Goal: Information Seeking & Learning: Learn about a topic

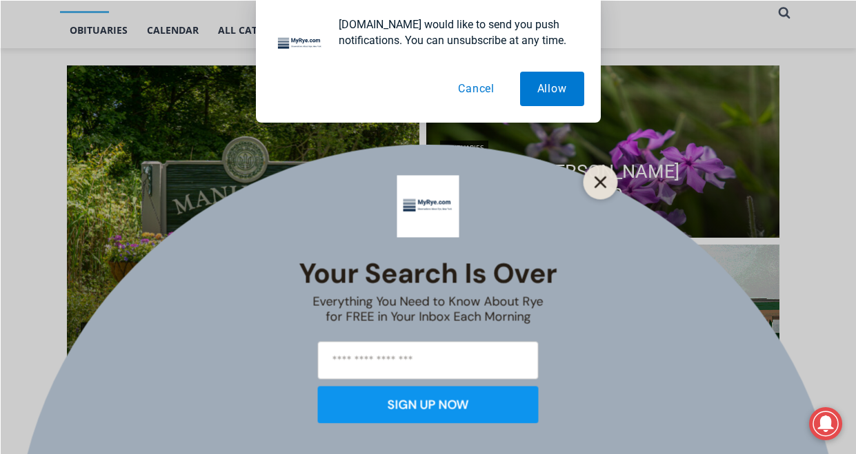
click at [604, 190] on button "Close" at bounding box center [600, 181] width 19 height 19
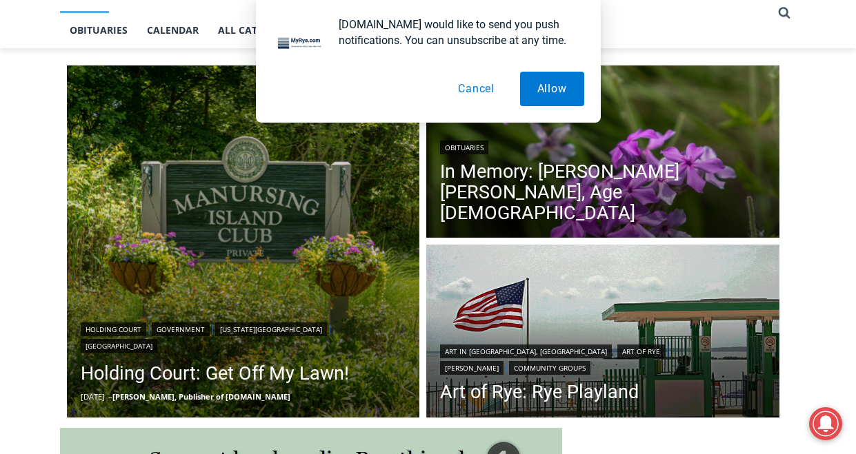
click at [476, 97] on button "Cancel" at bounding box center [476, 89] width 71 height 34
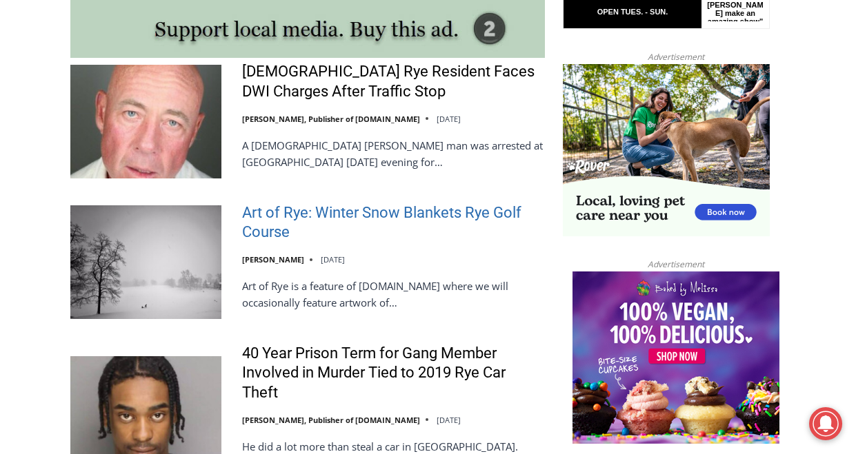
scroll to position [1216, 0]
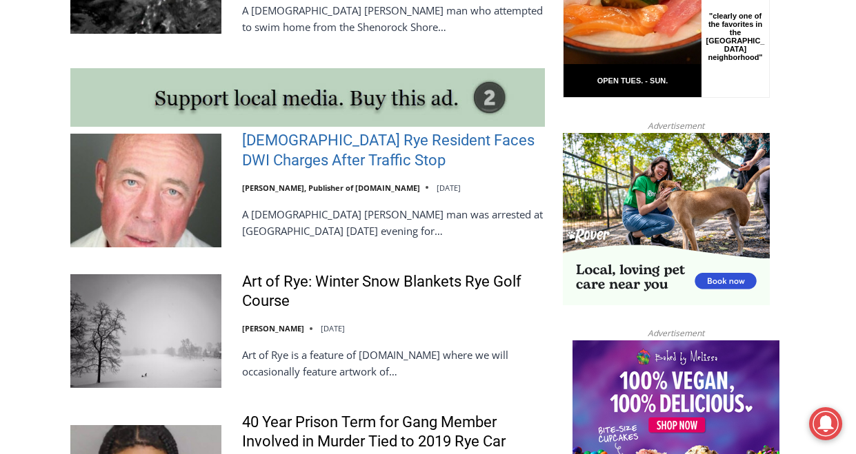
click at [348, 131] on link "[DEMOGRAPHIC_DATA] Rye Resident Faces DWI Charges After Traffic Stop" at bounding box center [393, 150] width 303 height 39
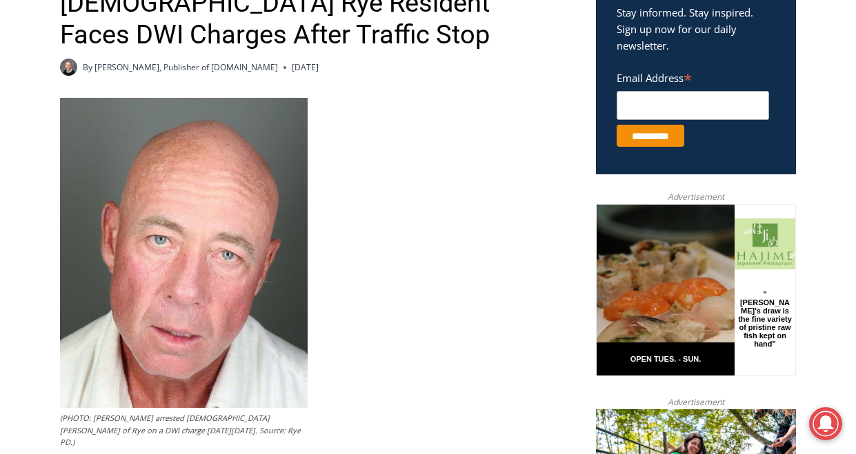
scroll to position [455, 0]
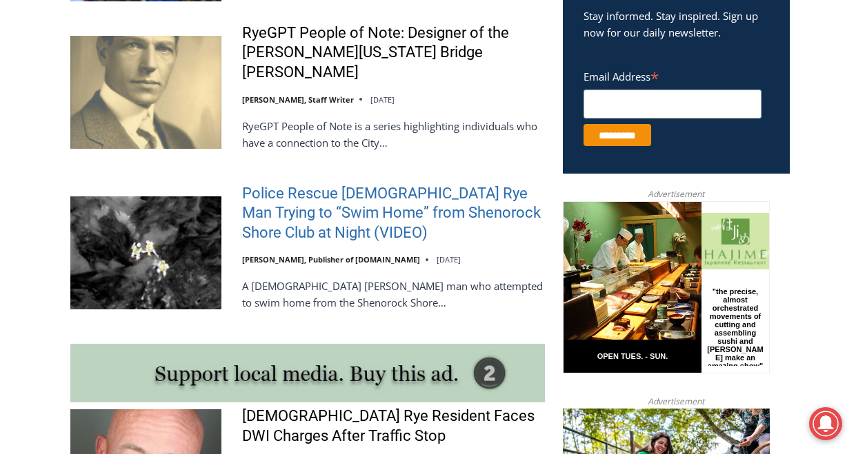
click at [439, 189] on link "Police Rescue 51 Year Old Rye Man Trying to “Swim Home” from Shenorock Shore Cl…" at bounding box center [393, 213] width 303 height 59
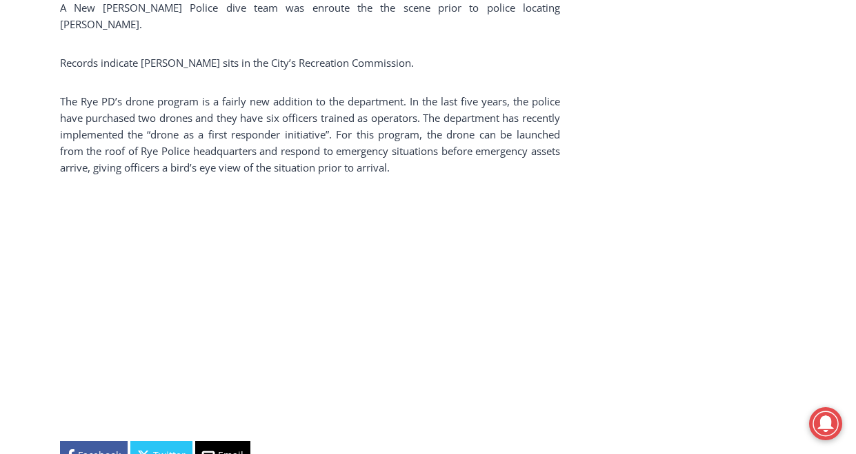
scroll to position [1904, 0]
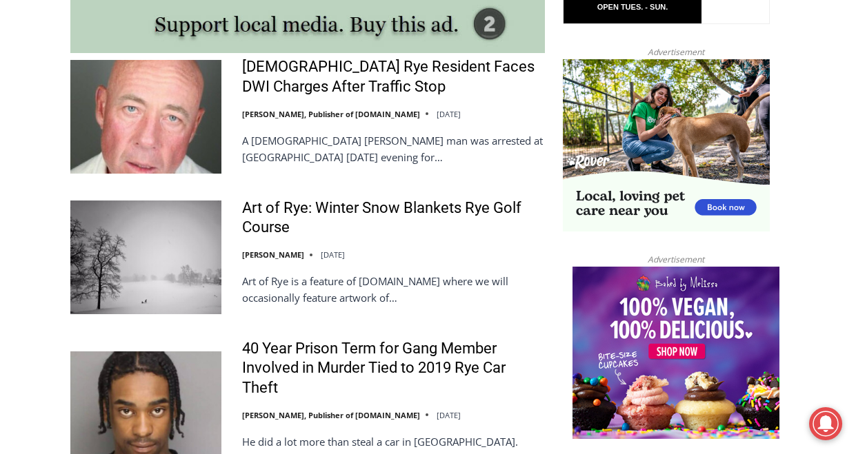
scroll to position [1286, 0]
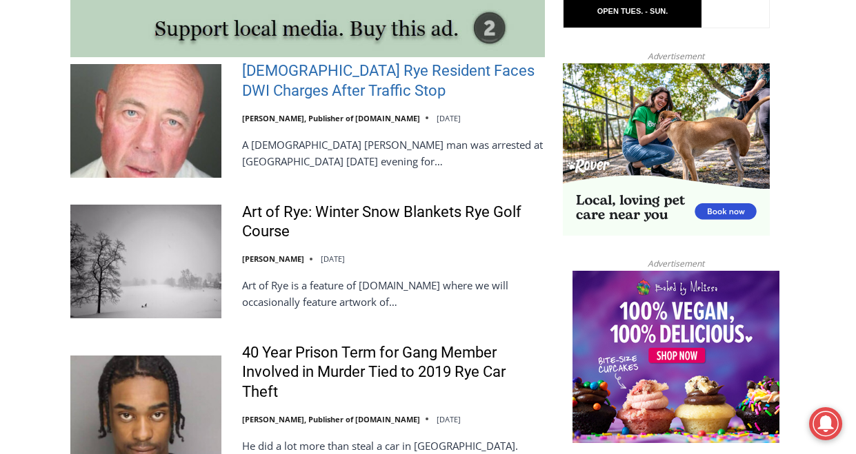
click at [299, 68] on link "56-Year-Old Rye Resident Faces DWI Charges After Traffic Stop" at bounding box center [393, 80] width 303 height 39
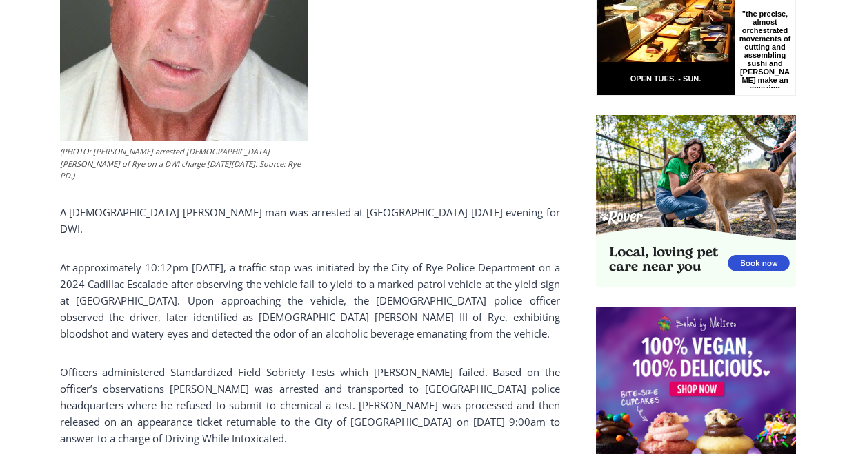
scroll to position [800, 0]
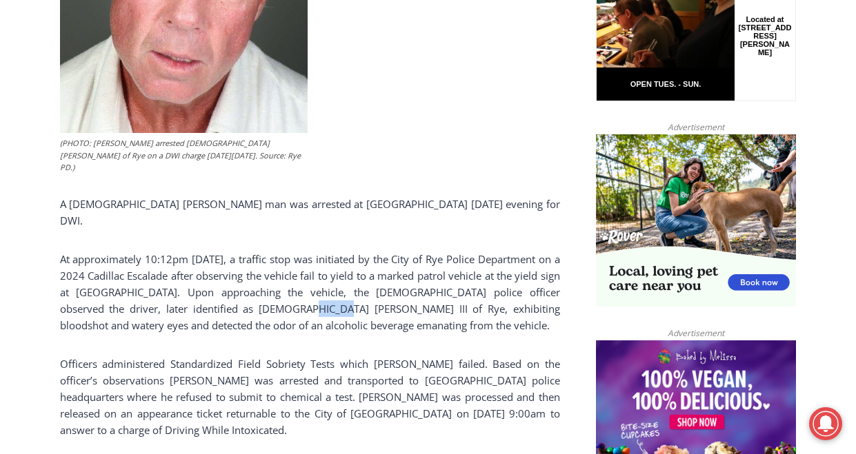
drag, startPoint x: 262, startPoint y: 268, endPoint x: 235, endPoint y: 266, distance: 26.9
click at [235, 266] on p "At approximately 10:12pm on Friday, a traffic stop was initiated by the City of…" at bounding box center [310, 292] width 500 height 83
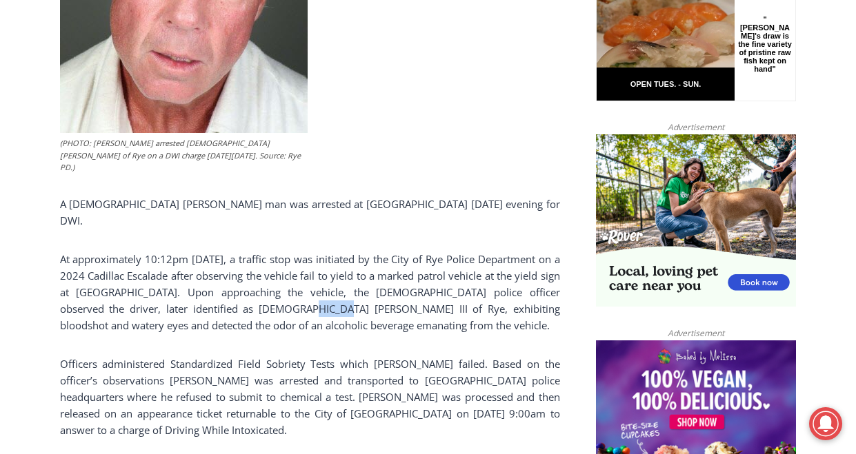
copy p "Davitt"
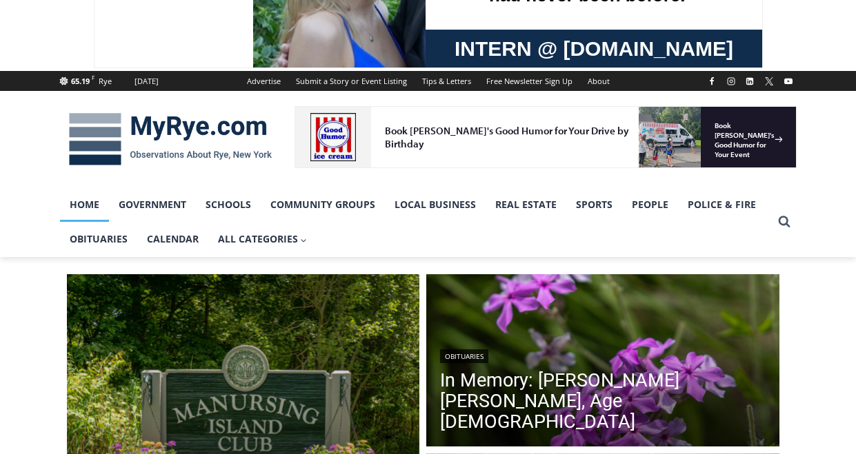
scroll to position [207, 0]
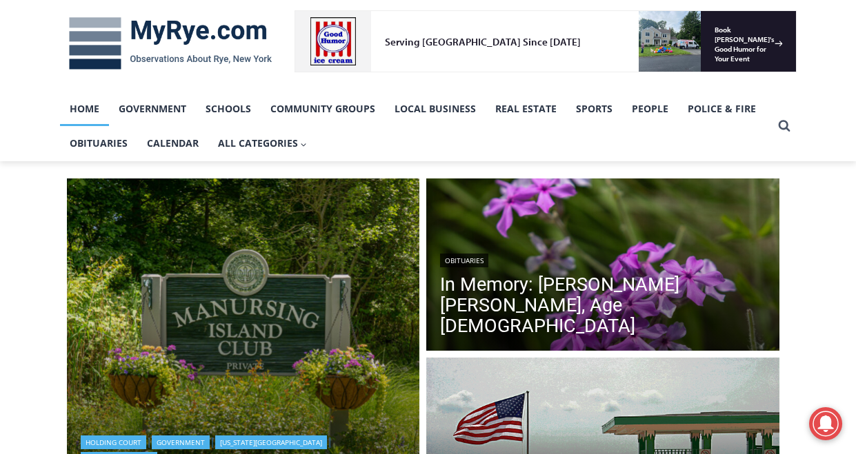
click at [213, 298] on img "Read More Holding Court: Get Off My Lawn!" at bounding box center [243, 355] width 353 height 353
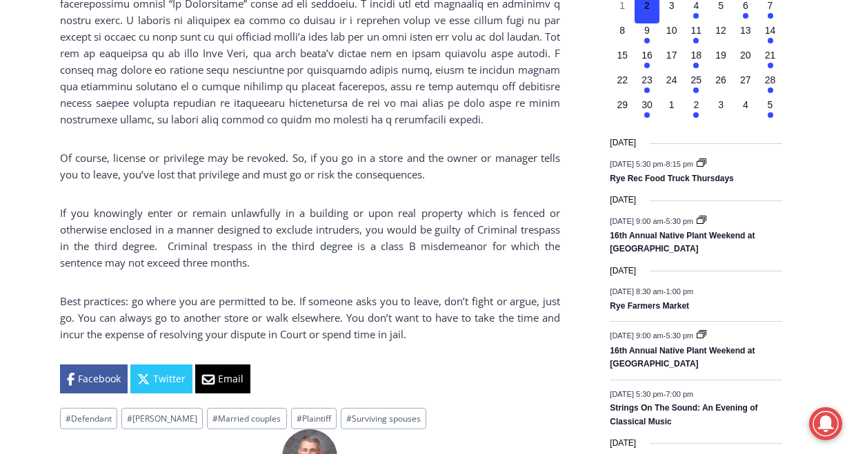
scroll to position [1387, 0]
